Goal: Find specific page/section: Find specific page/section

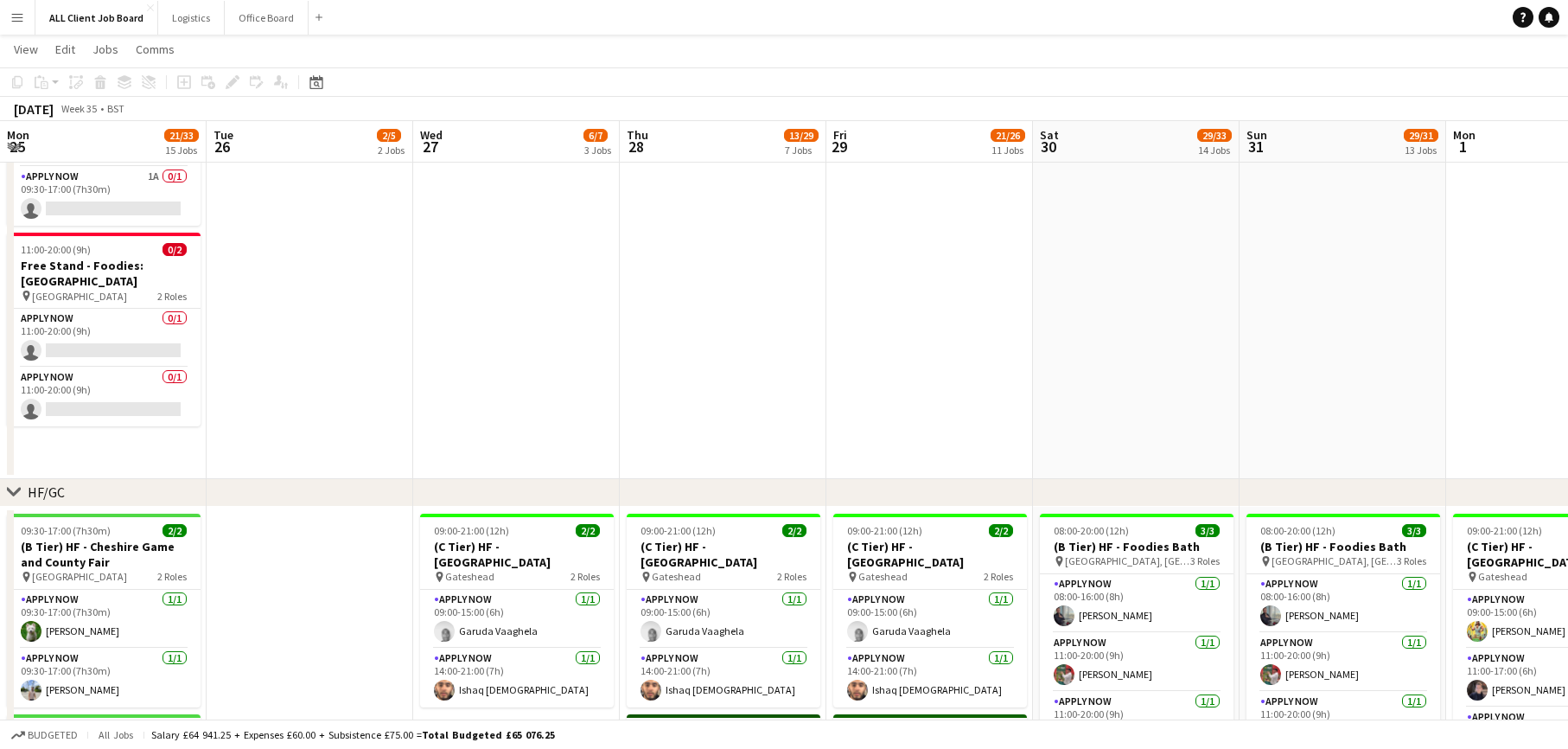
scroll to position [0, 432]
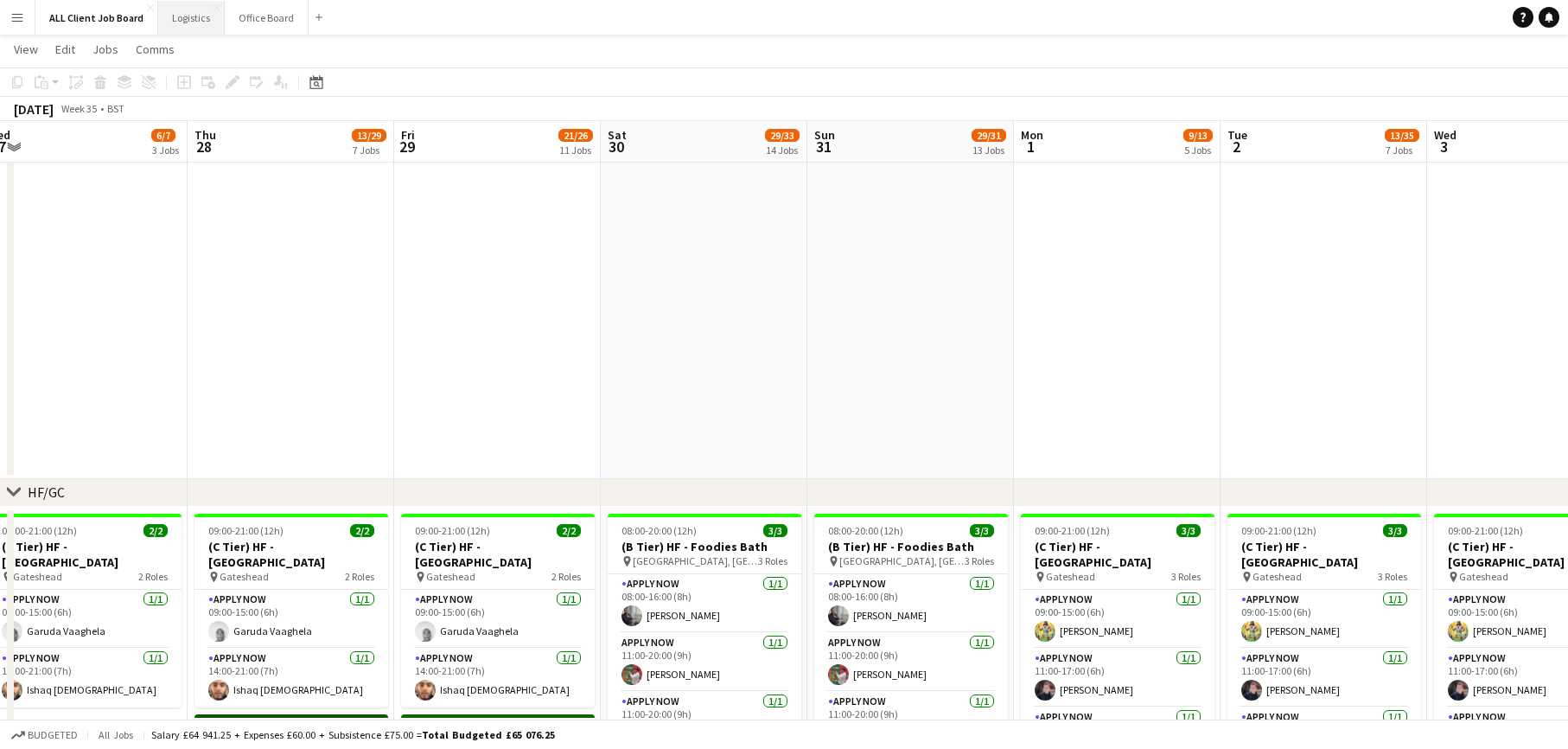
click at [175, 21] on button "Logistics Close" at bounding box center [191, 18] width 67 height 33
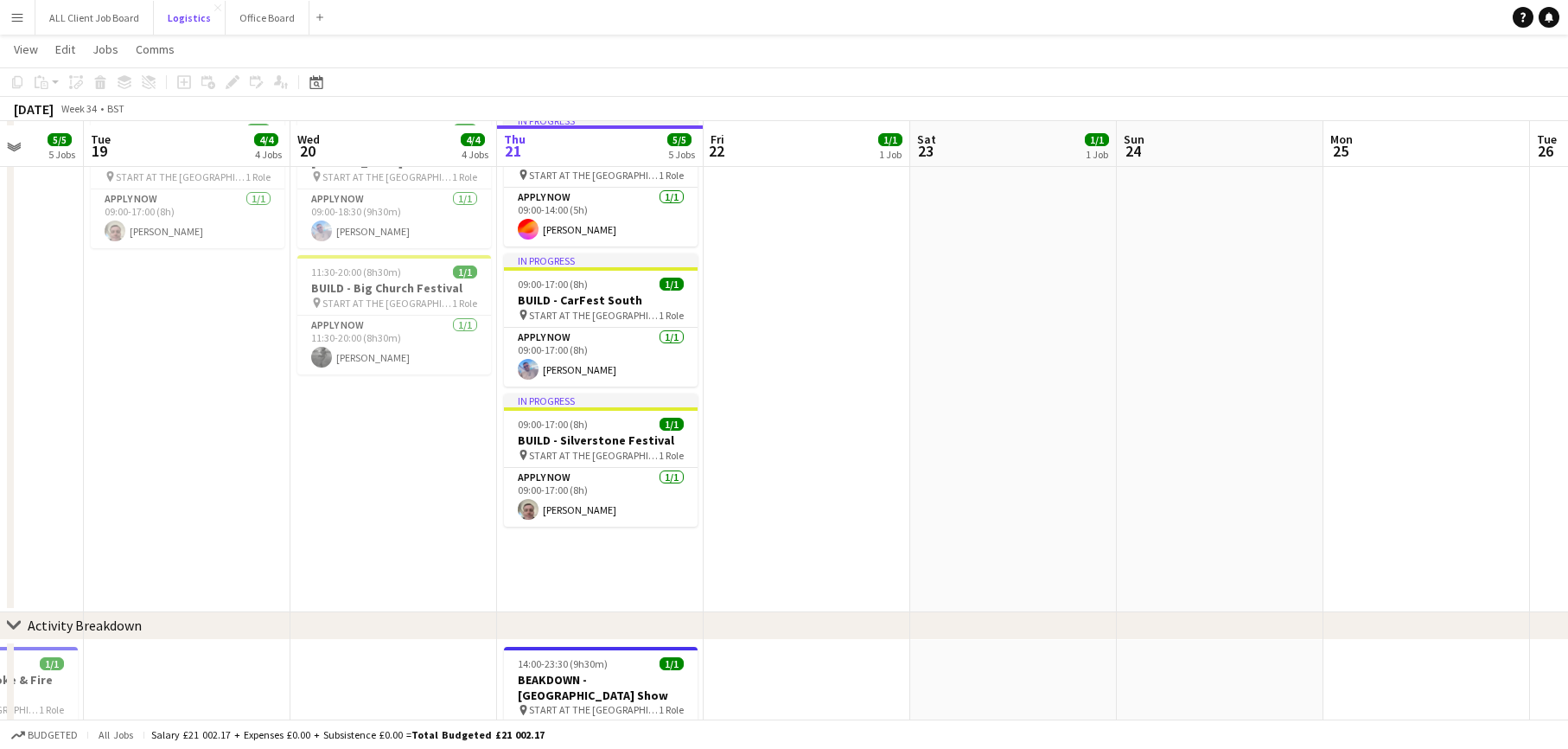
scroll to position [173, 0]
